Goal: Check status

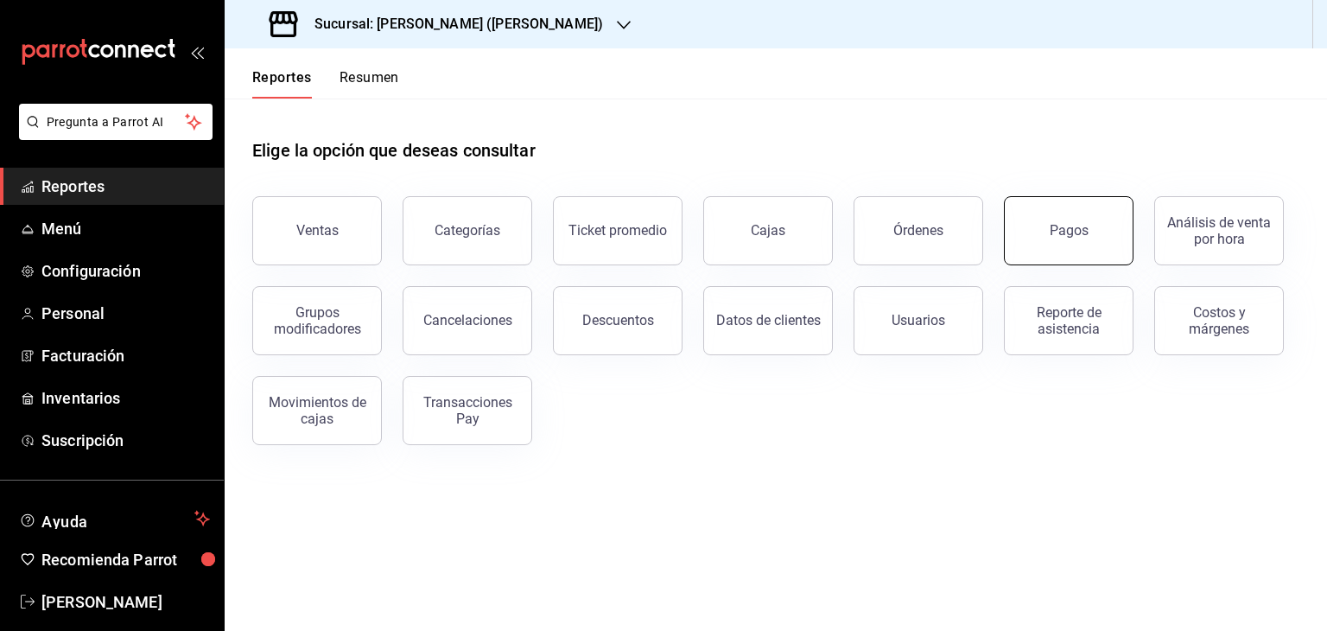
click at [1071, 241] on button "Pagos" at bounding box center [1069, 230] width 130 height 69
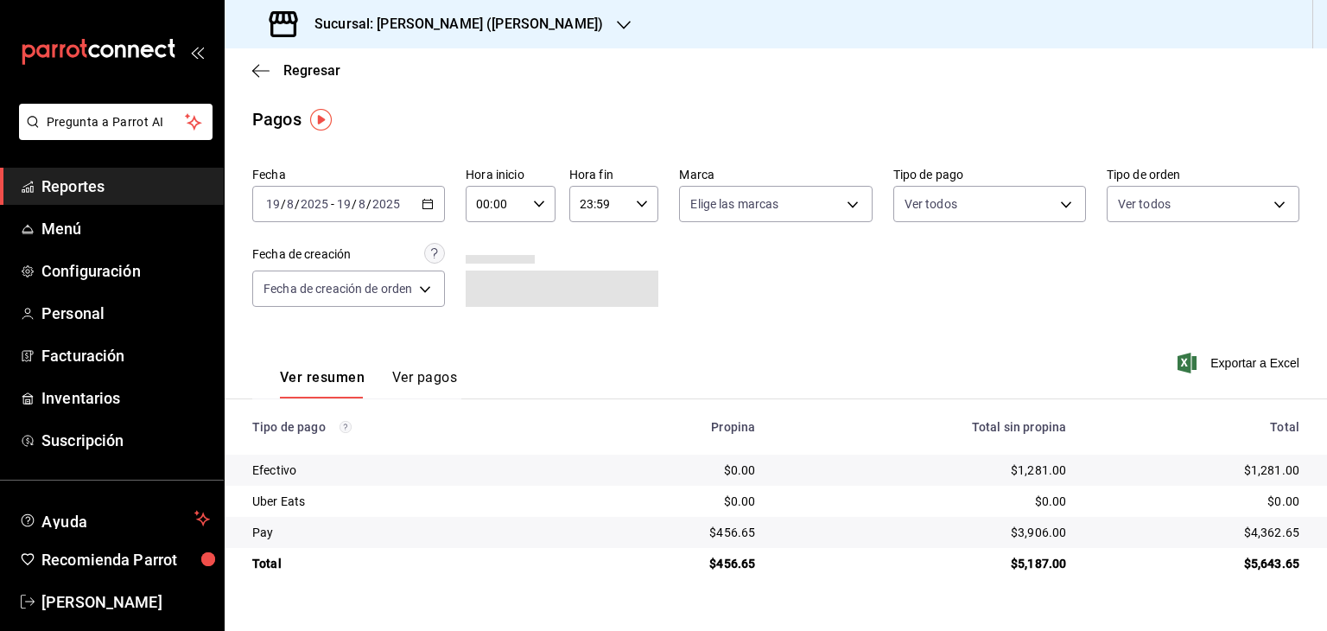
click at [425, 197] on div "[DATE] [DATE] - [DATE] [DATE]" at bounding box center [348, 204] width 193 height 36
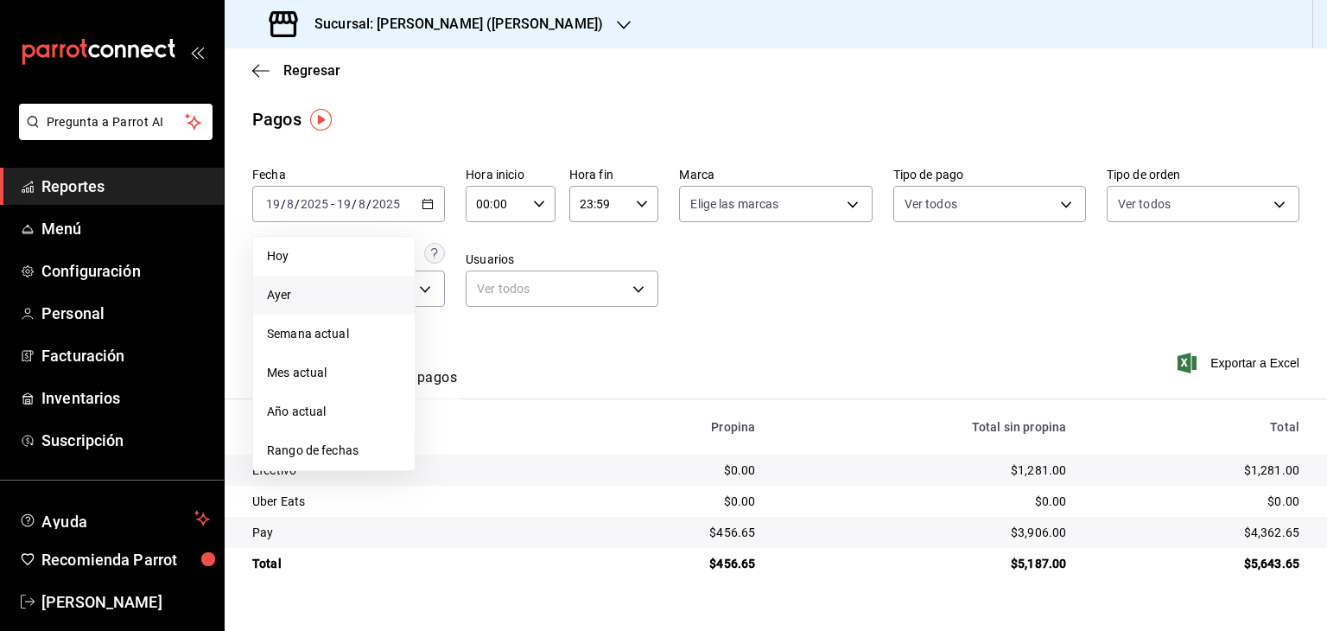
click at [310, 283] on li "Ayer" at bounding box center [334, 295] width 162 height 39
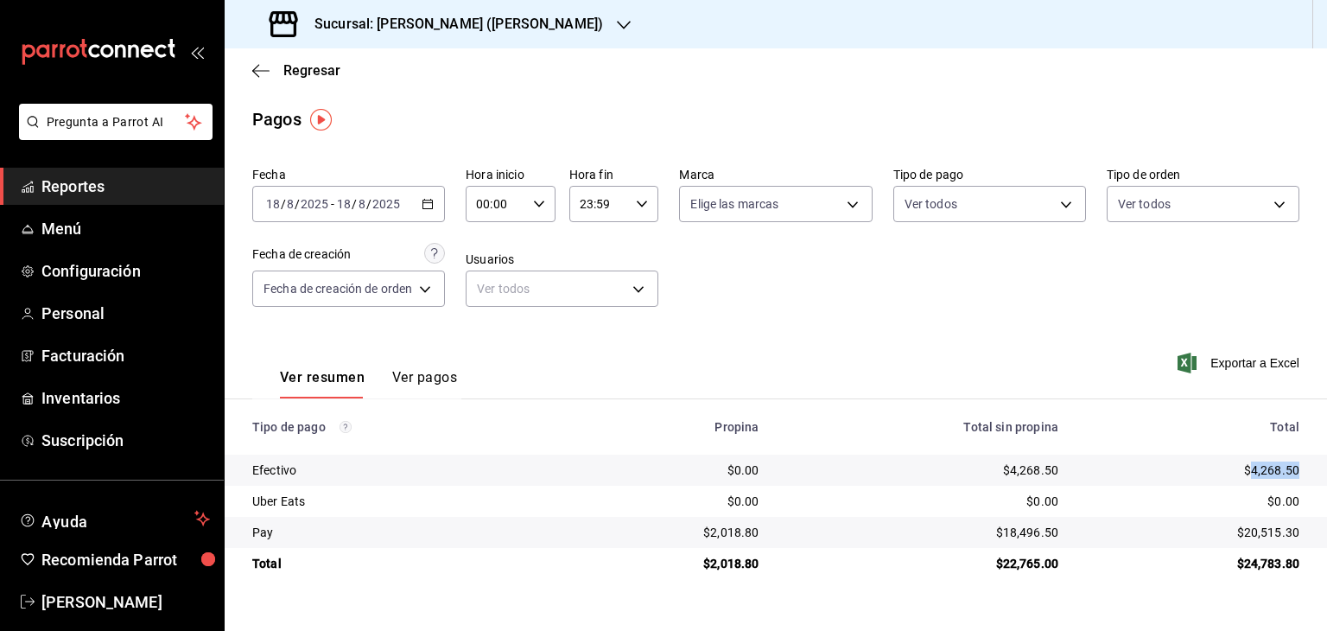
drag, startPoint x: 1253, startPoint y: 468, endPoint x: 1302, endPoint y: 466, distance: 48.4
click at [1302, 466] on td "$4,268.50" at bounding box center [1199, 469] width 255 height 31
copy div "4,268.50"
